Goal: Information Seeking & Learning: Learn about a topic

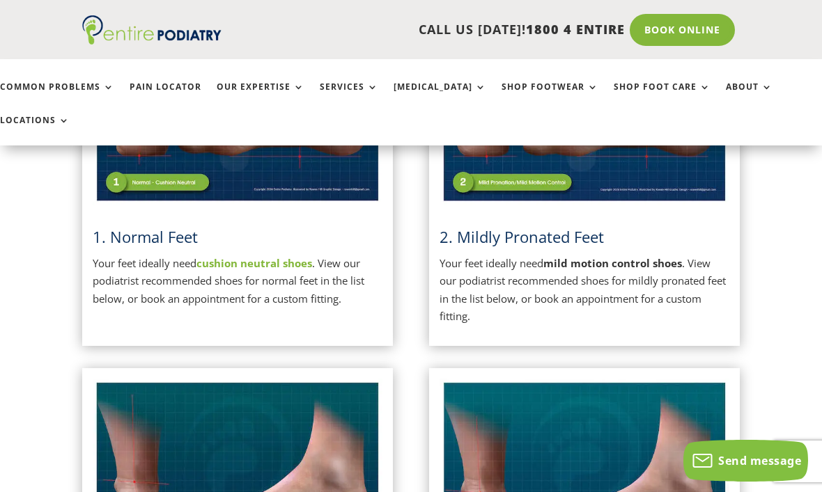
scroll to position [474, 0]
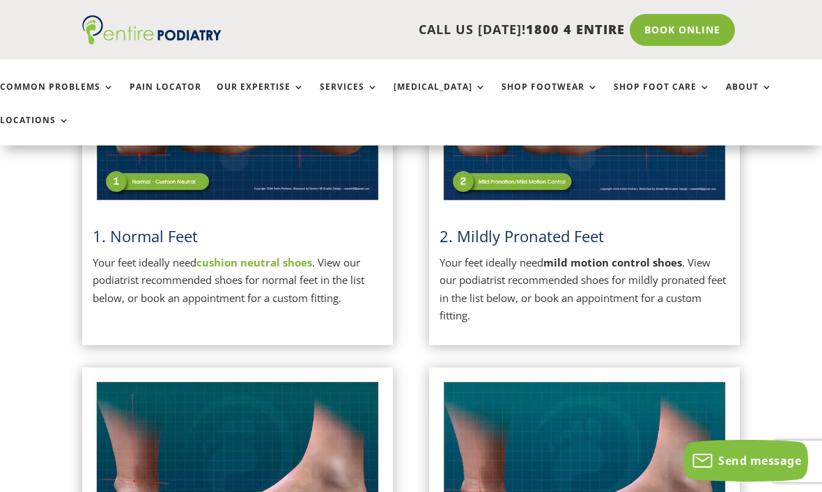
click at [248, 256] on strong "cushion neutral shoes" at bounding box center [254, 263] width 116 height 14
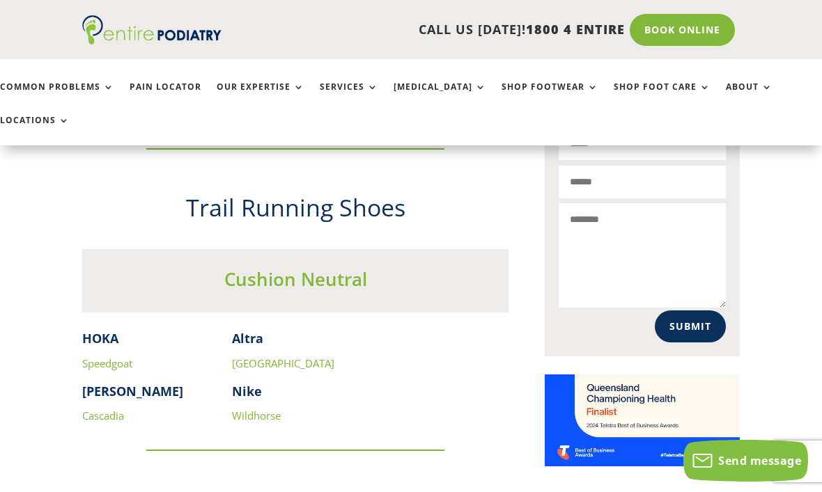
scroll to position [908, 0]
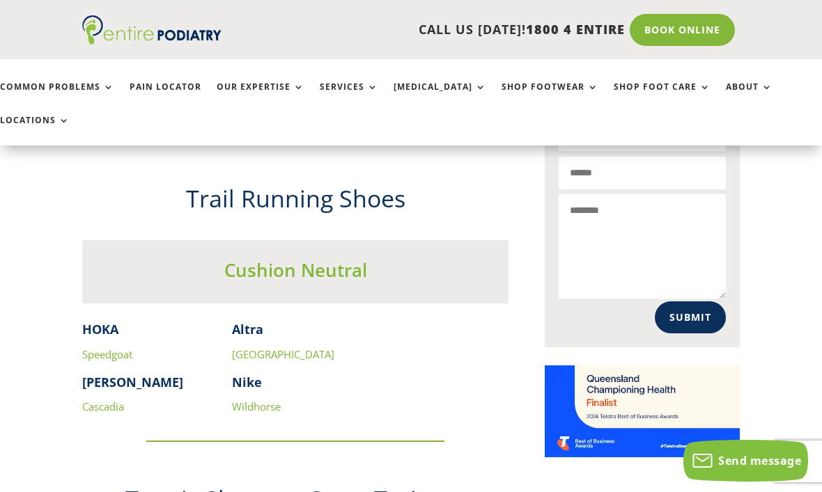
click at [93, 348] on link "Speedgoat" at bounding box center [107, 355] width 50 height 14
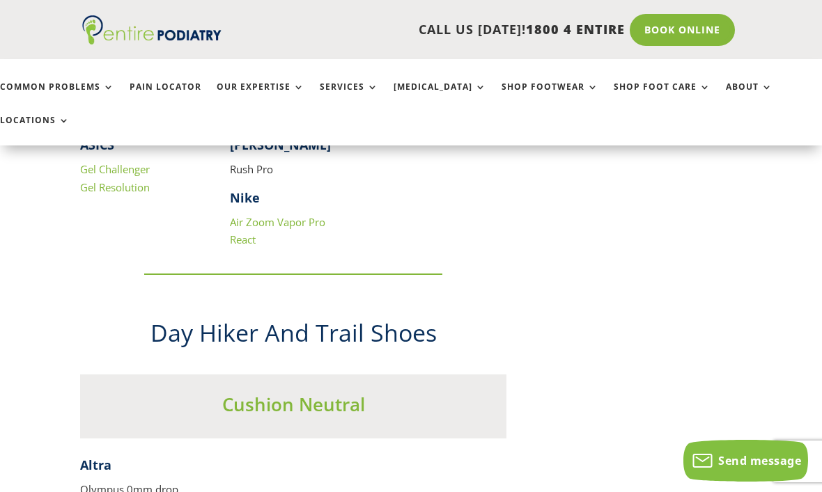
scroll to position [1428, 1]
click at [139, 482] on p "Olympus 0mm drop" at bounding box center [294, 496] width 426 height 29
click at [95, 458] on strong "Altra" at bounding box center [96, 466] width 31 height 17
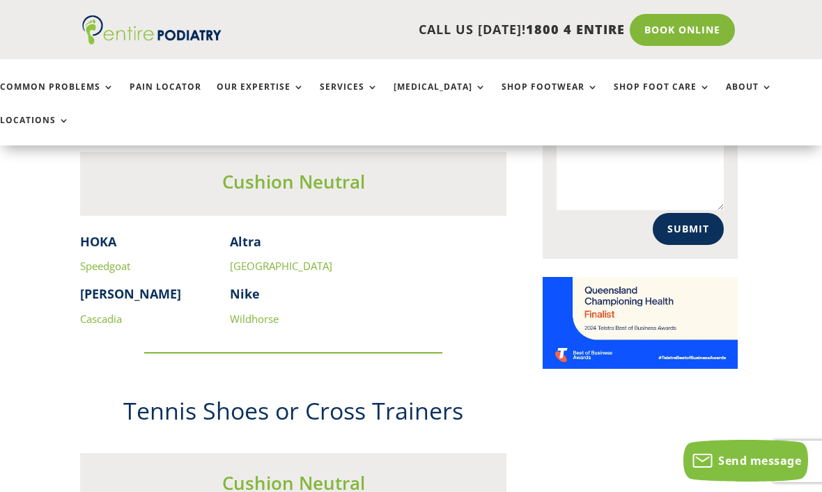
scroll to position [1033, 2]
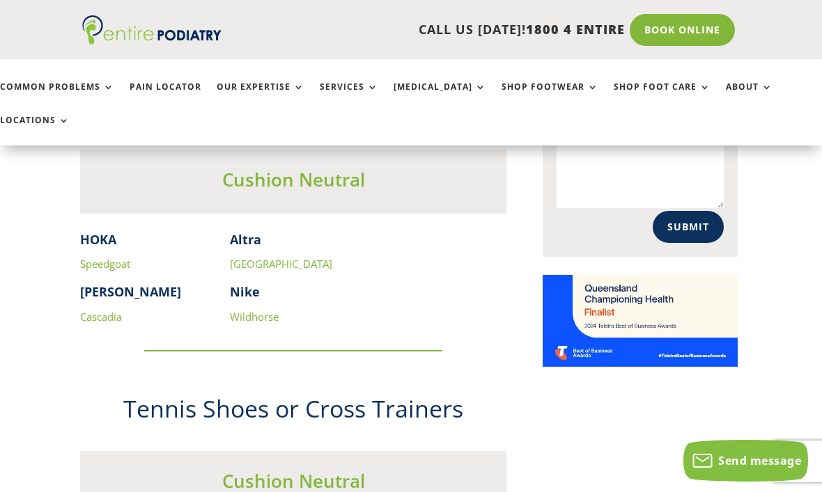
click at [249, 257] on link "[GEOGRAPHIC_DATA]" at bounding box center [281, 264] width 102 height 14
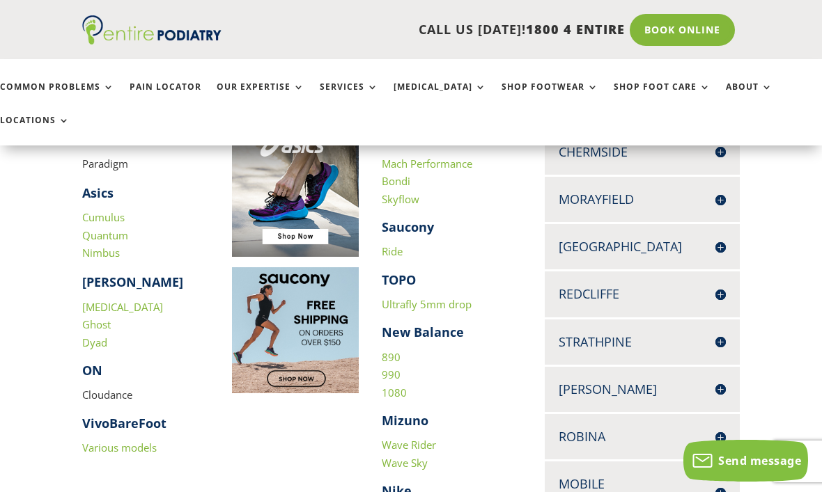
scroll to position [361, 0]
click at [416, 455] on link "Wave Sky" at bounding box center [405, 462] width 46 height 14
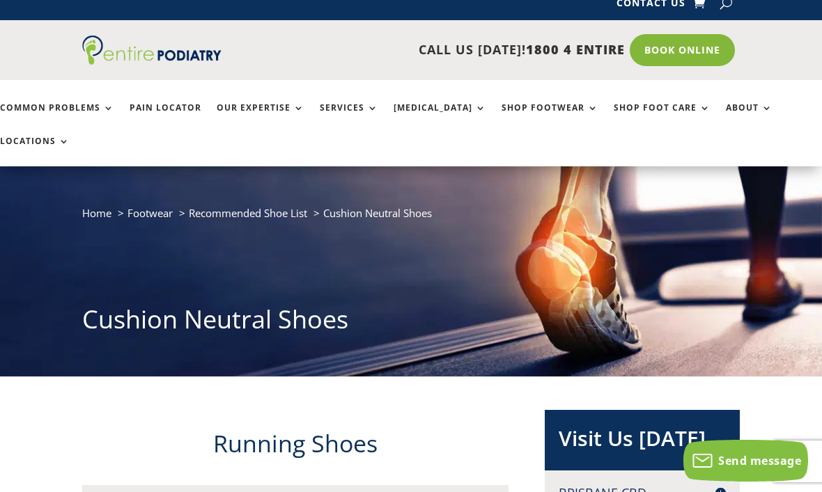
scroll to position [14, 0]
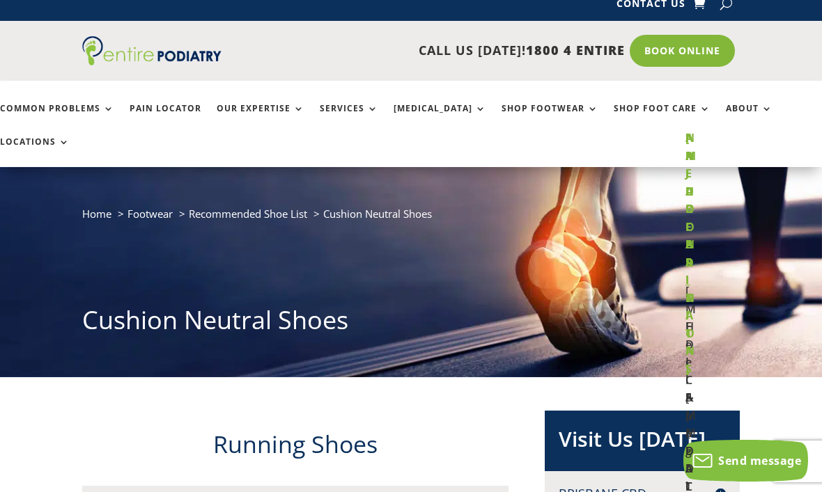
click at [56, 97] on ul "Common Problems Pain Locator Our Expertise Services Orthotics Shop Footwear Sho…" at bounding box center [410, 124] width 837 height 86
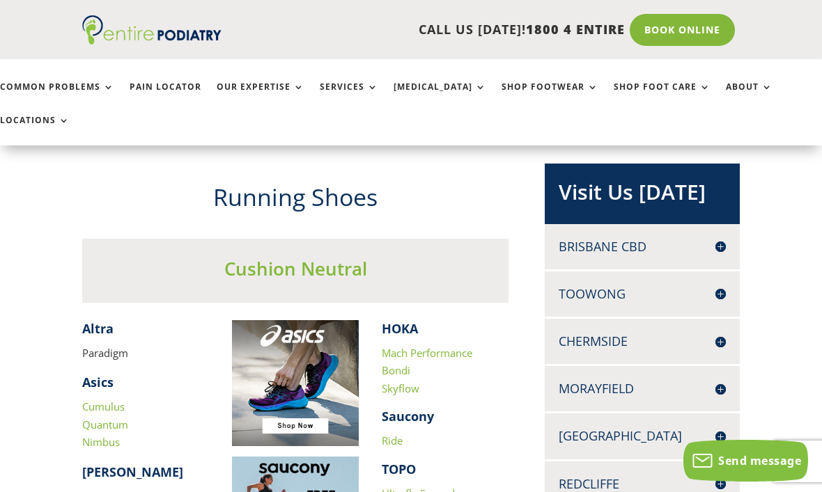
scroll to position [229, 0]
